Goal: Task Accomplishment & Management: Manage account settings

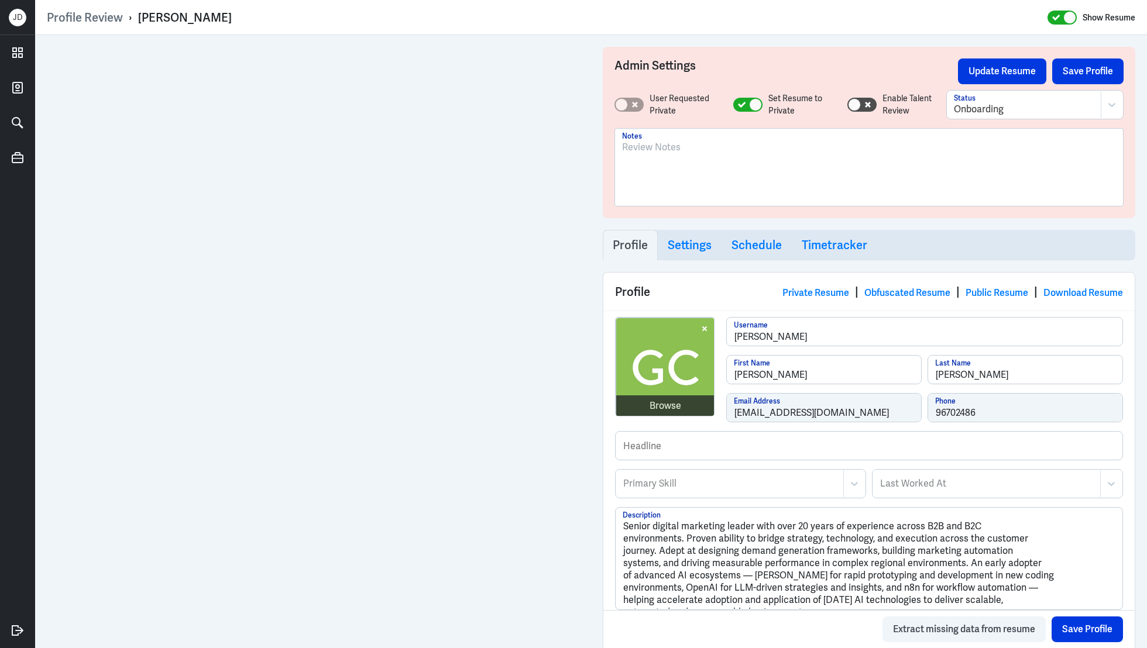
scroll to position [594, 0]
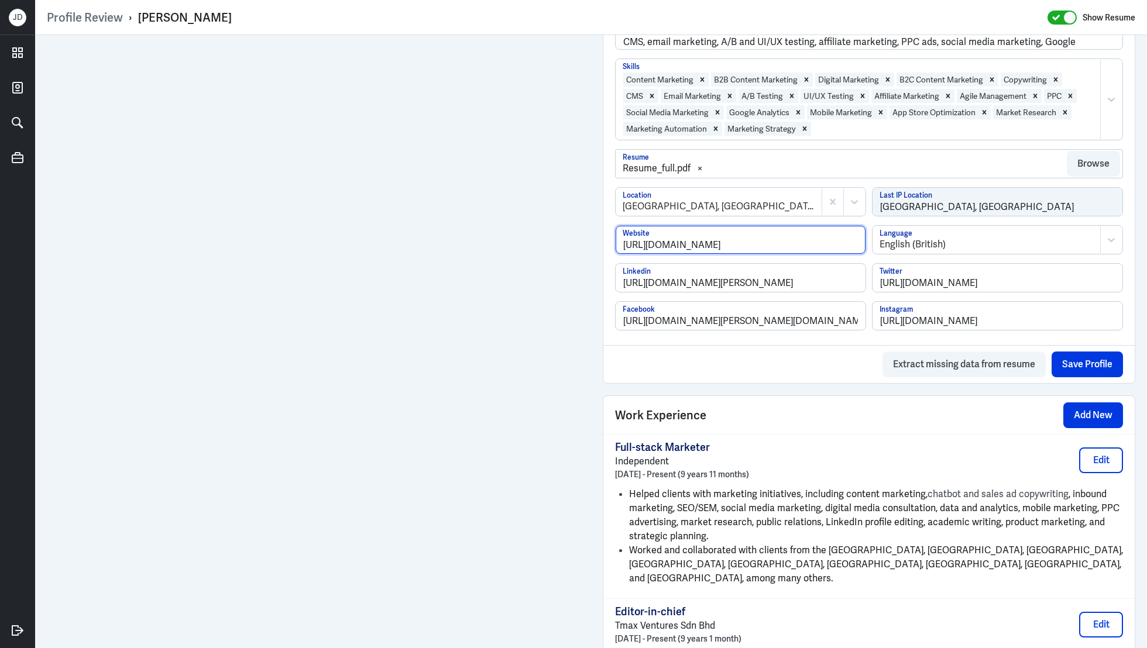
drag, startPoint x: 739, startPoint y: 242, endPoint x: 573, endPoint y: 241, distance: 166.7
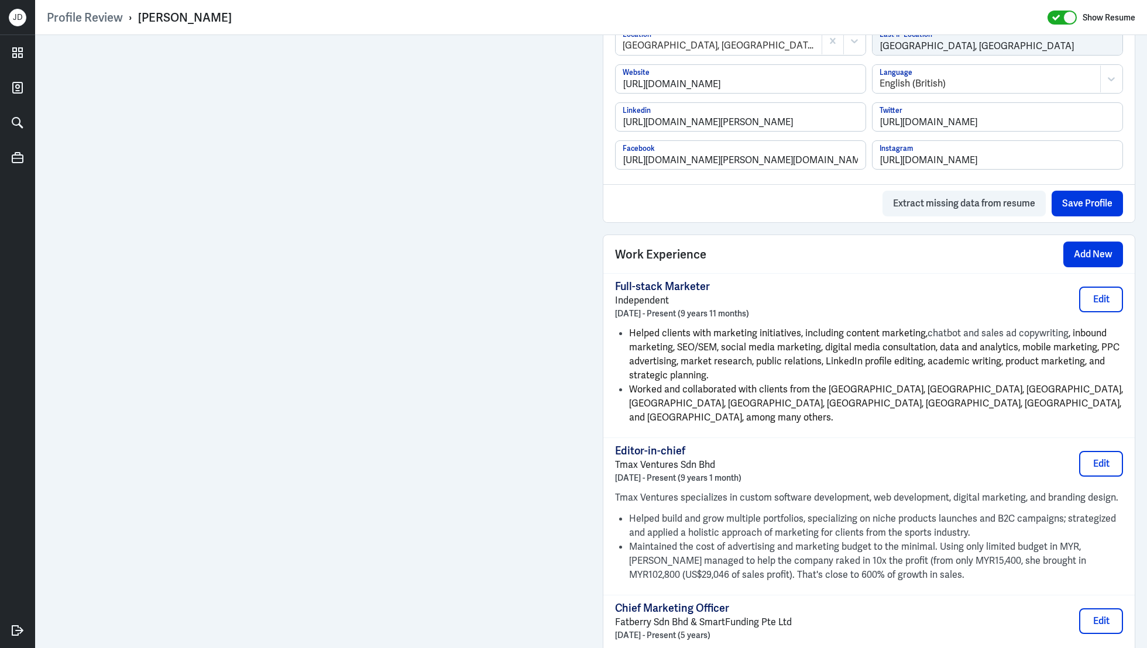
scroll to position [819, 0]
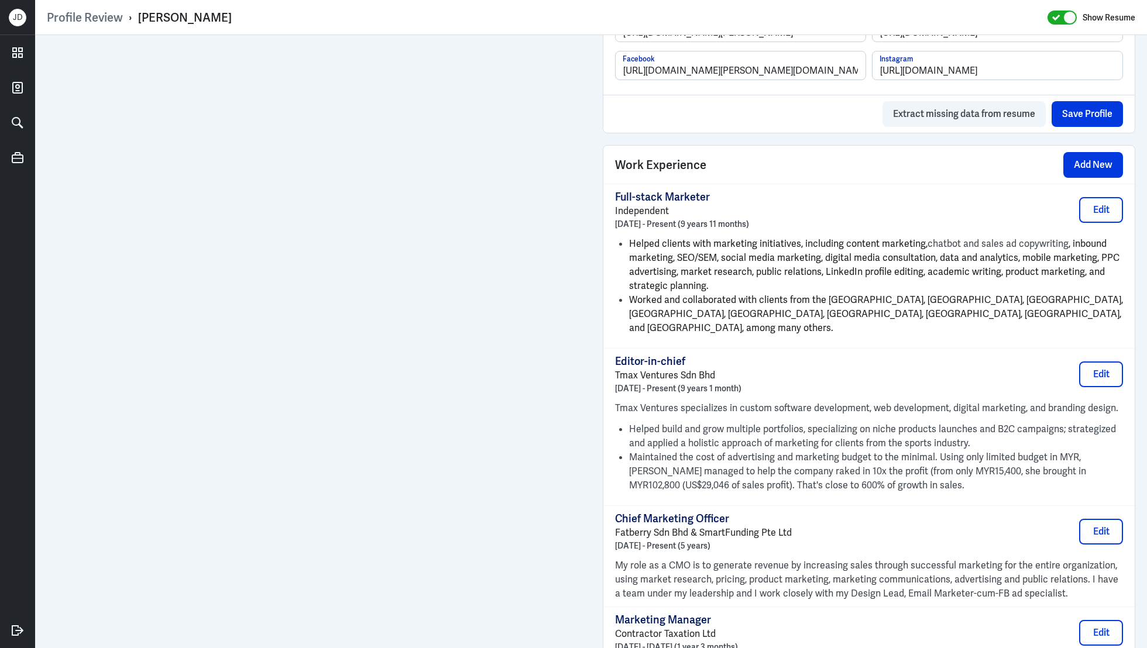
click at [618, 194] on p "Full-stack Marketer" at bounding box center [682, 197] width 134 height 14
